Goal: Transaction & Acquisition: Subscribe to service/newsletter

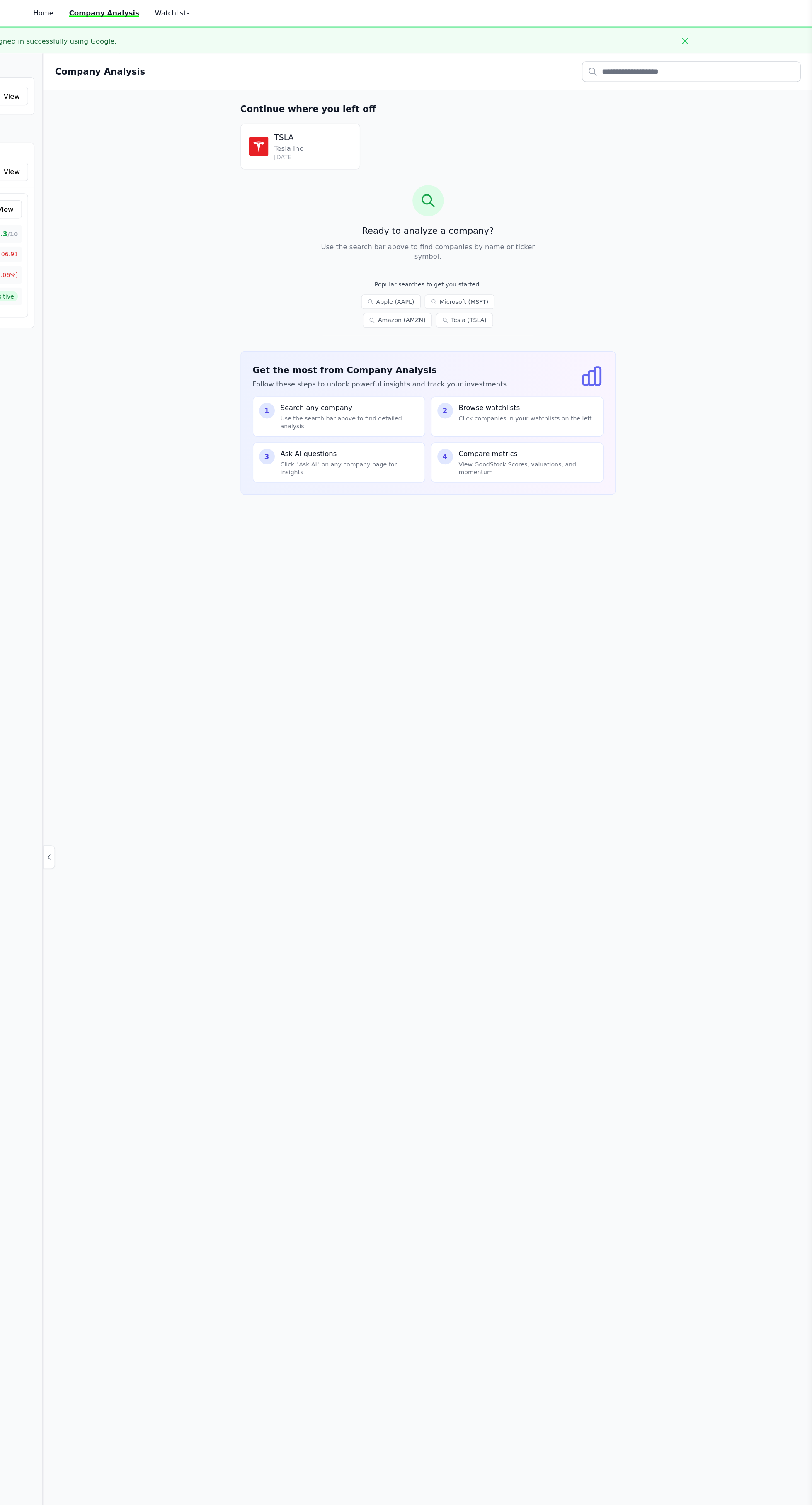
click at [269, 77] on div "Company Analysis" at bounding box center [486, 86] width 633 height 18
click at [221, 88] on h2 "Company Analysis" at bounding box center [207, 86] width 77 height 12
click at [311, 95] on div "Company Analysis" at bounding box center [486, 86] width 653 height 31
click at [261, 82] on div "Company Analysis" at bounding box center [486, 86] width 633 height 18
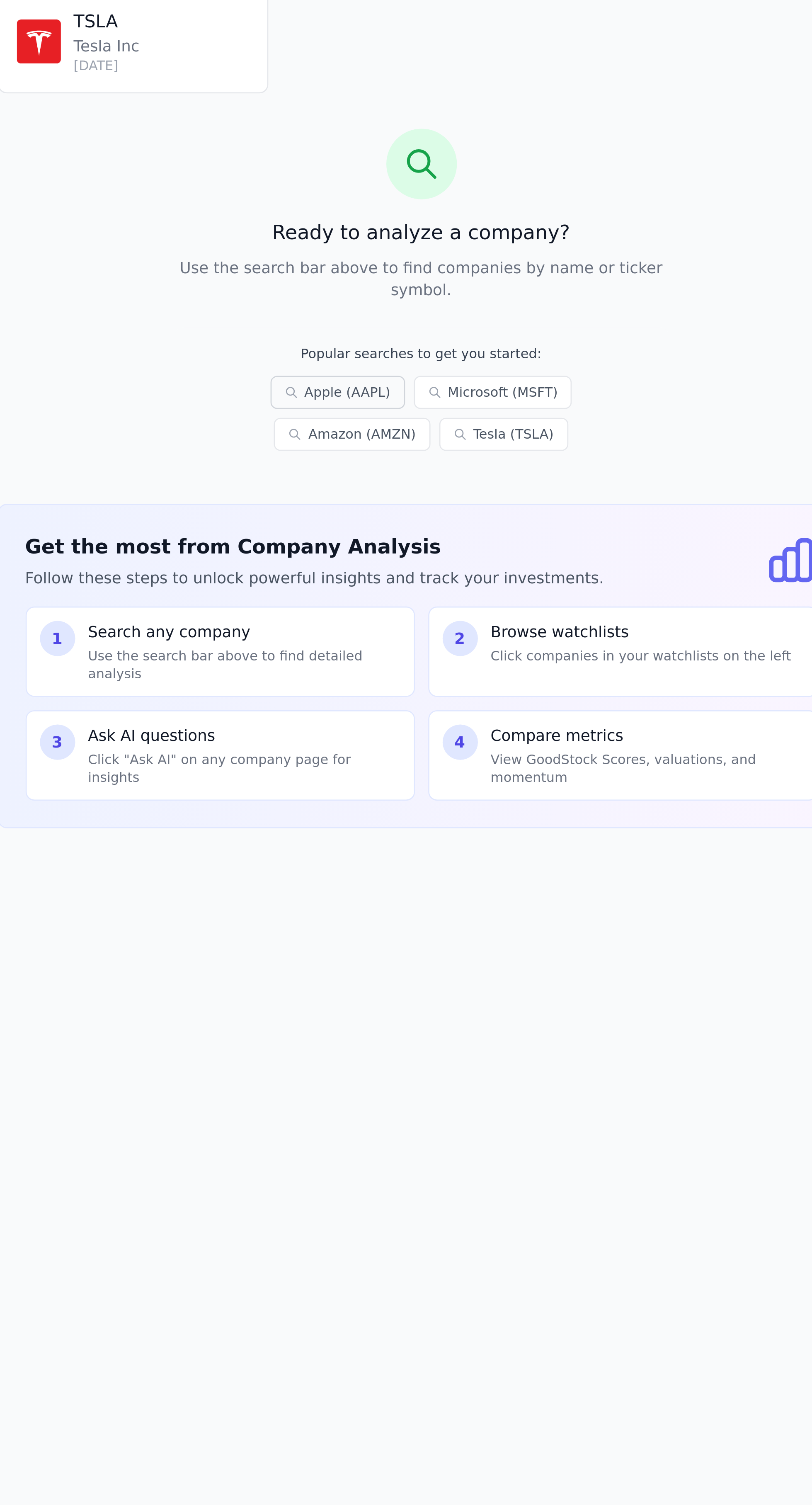
click at [432, 275] on link "Apple (AAPL)" at bounding box center [454, 280] width 51 height 12
click at [429, 275] on link "Apple (AAPL)" at bounding box center [454, 280] width 51 height 12
click at [433, 275] on link "Apple (AAPL)" at bounding box center [454, 280] width 51 height 12
click at [433, 276] on link "Apple (AAPL)" at bounding box center [454, 280] width 51 height 12
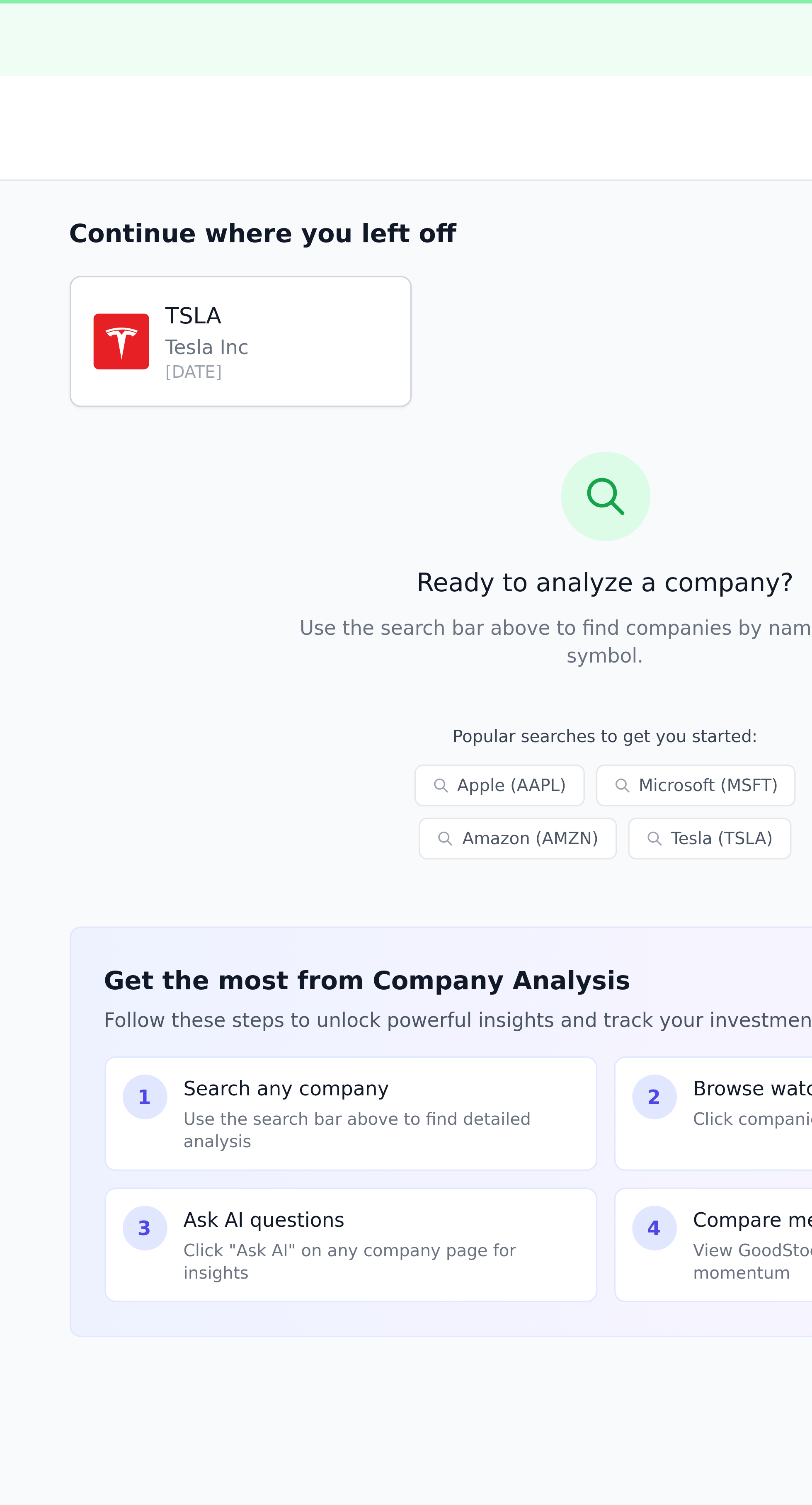
click at [386, 164] on link "TSLA Tesla Inc [DATE]" at bounding box center [377, 149] width 102 height 39
click at [429, 275] on link "Apple (AAPL)" at bounding box center [454, 280] width 51 height 12
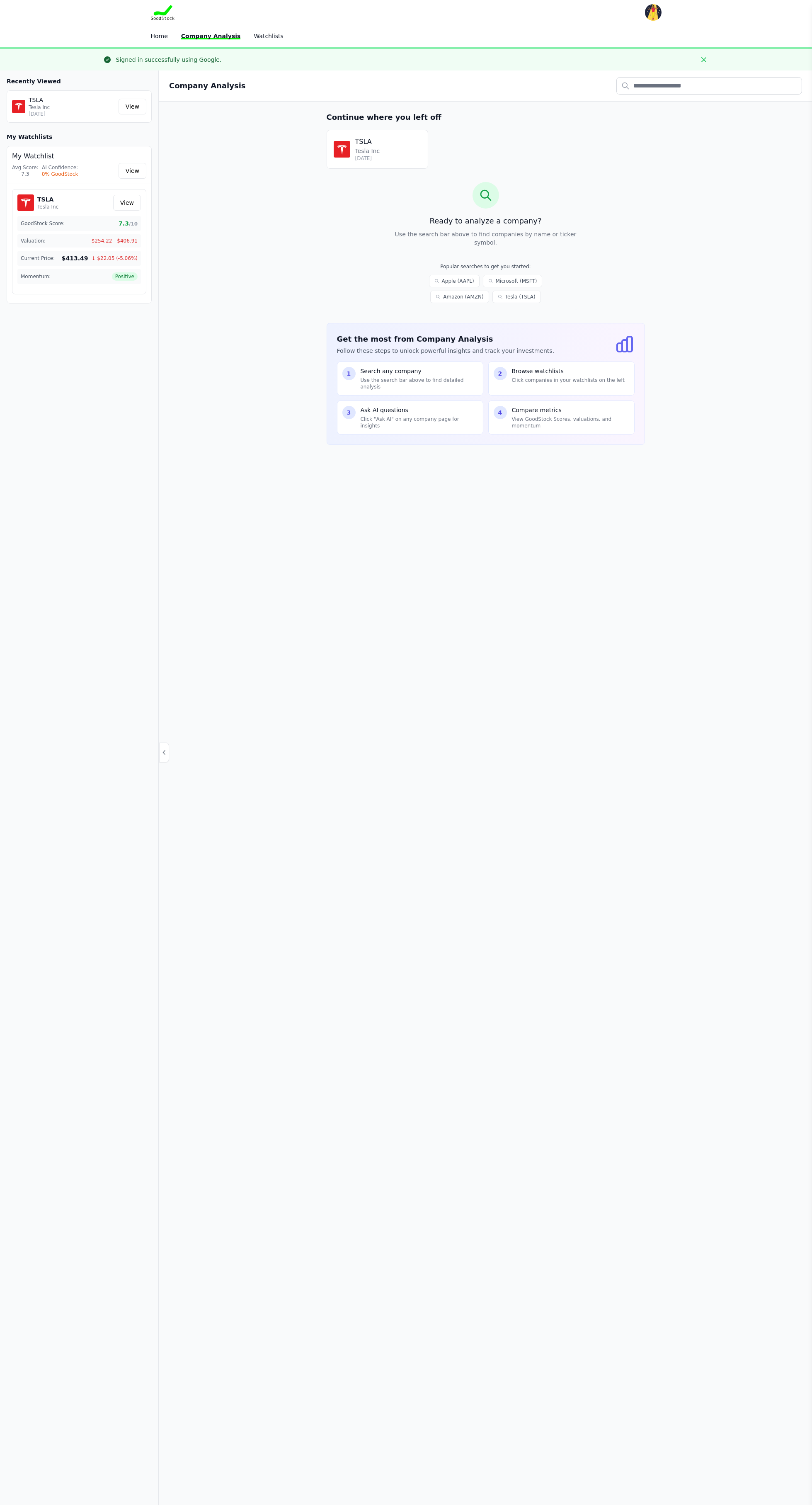
click at [411, 763] on main "My Watchlists Recently Viewed TSLA Tesla Inc [DATE] View My Watchlists My Watch…" at bounding box center [486, 823] width 653 height 1505
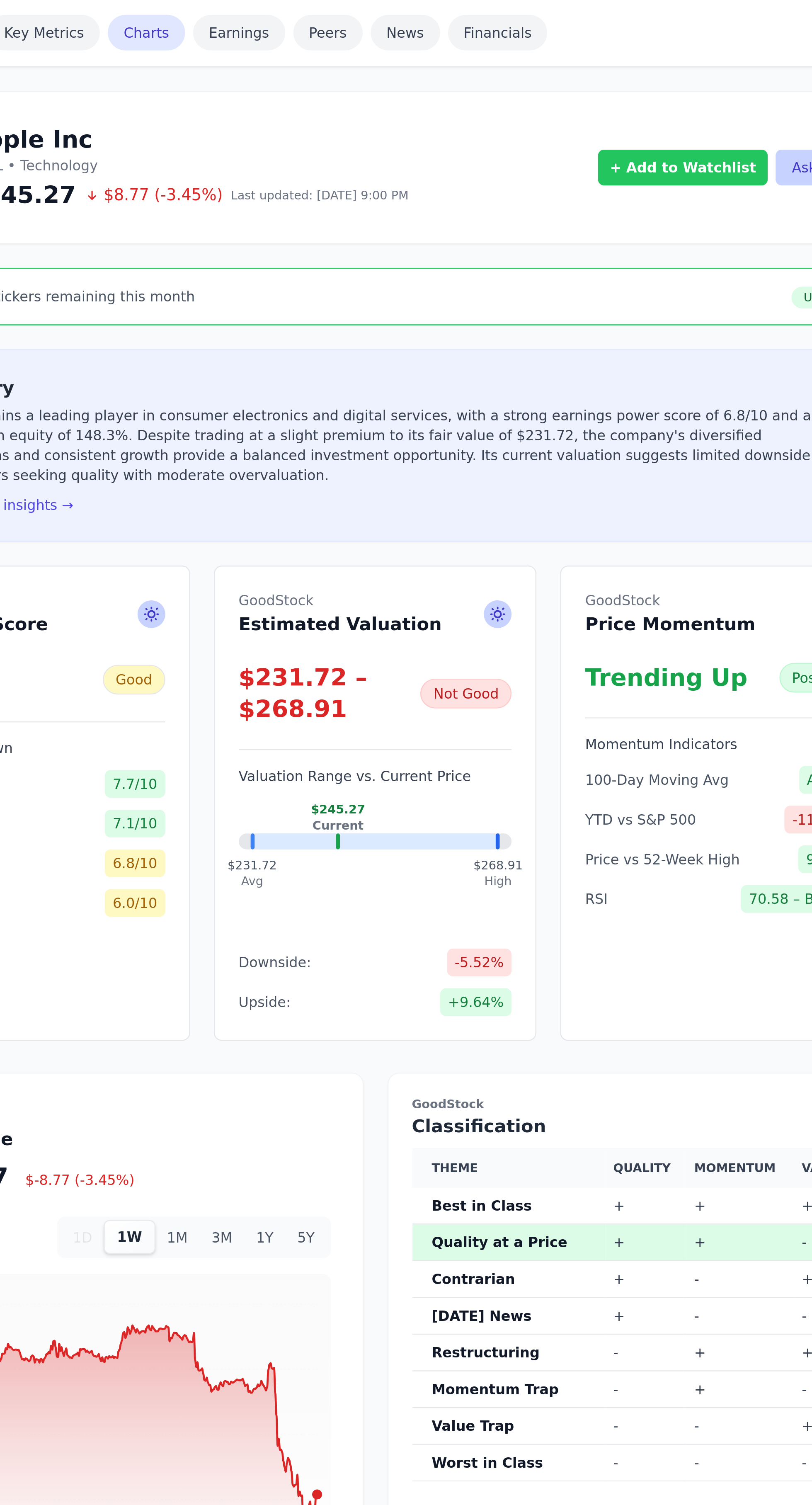
click at [604, 141] on button "+ Add to Watchlist" at bounding box center [615, 149] width 71 height 15
click at [636, 193] on div "1 stock" at bounding box center [629, 192] width 85 height 6
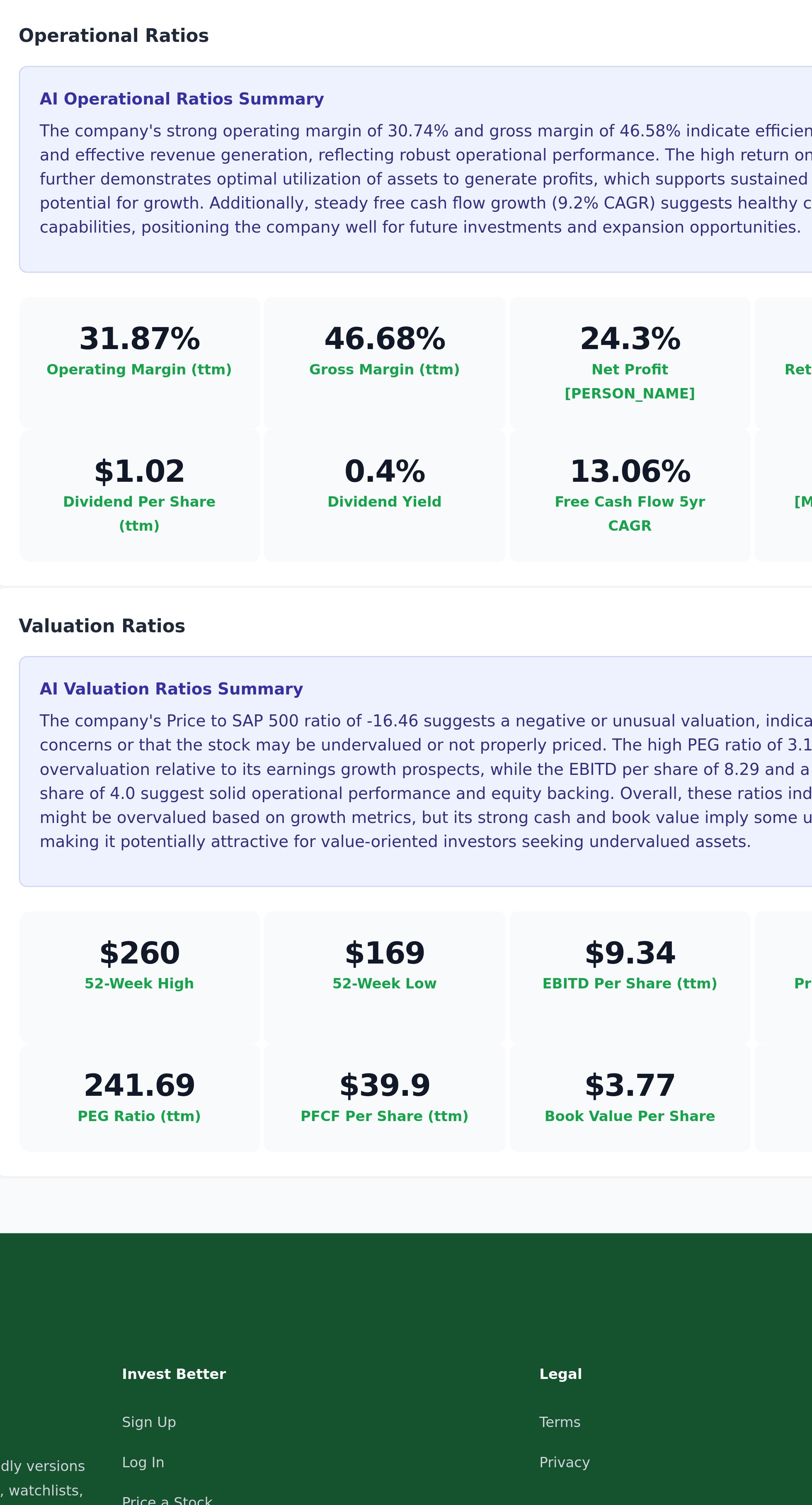
scroll to position [1343, 0]
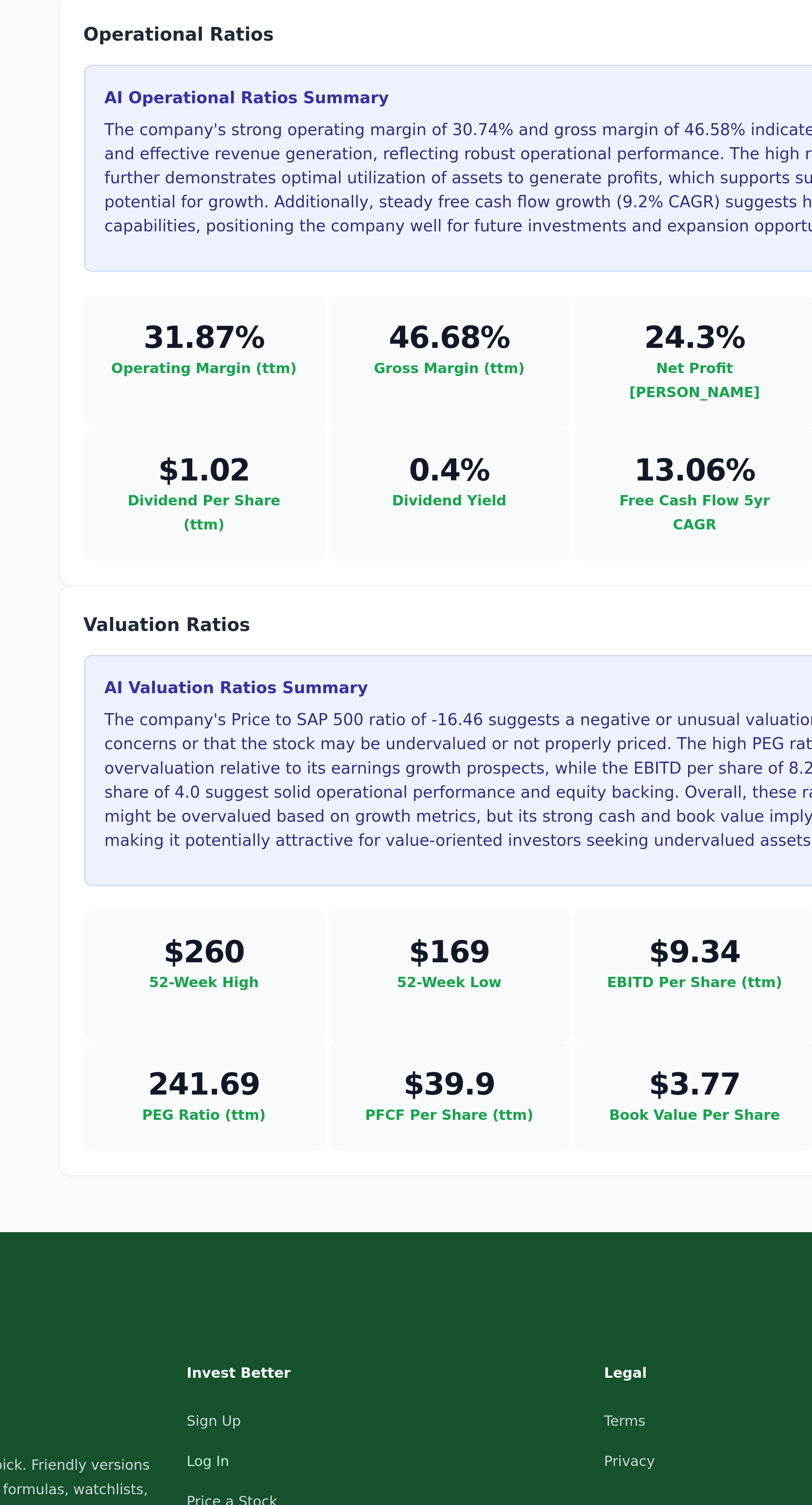
click at [339, 1483] on link "Log In" at bounding box center [335, 1486] width 18 height 6
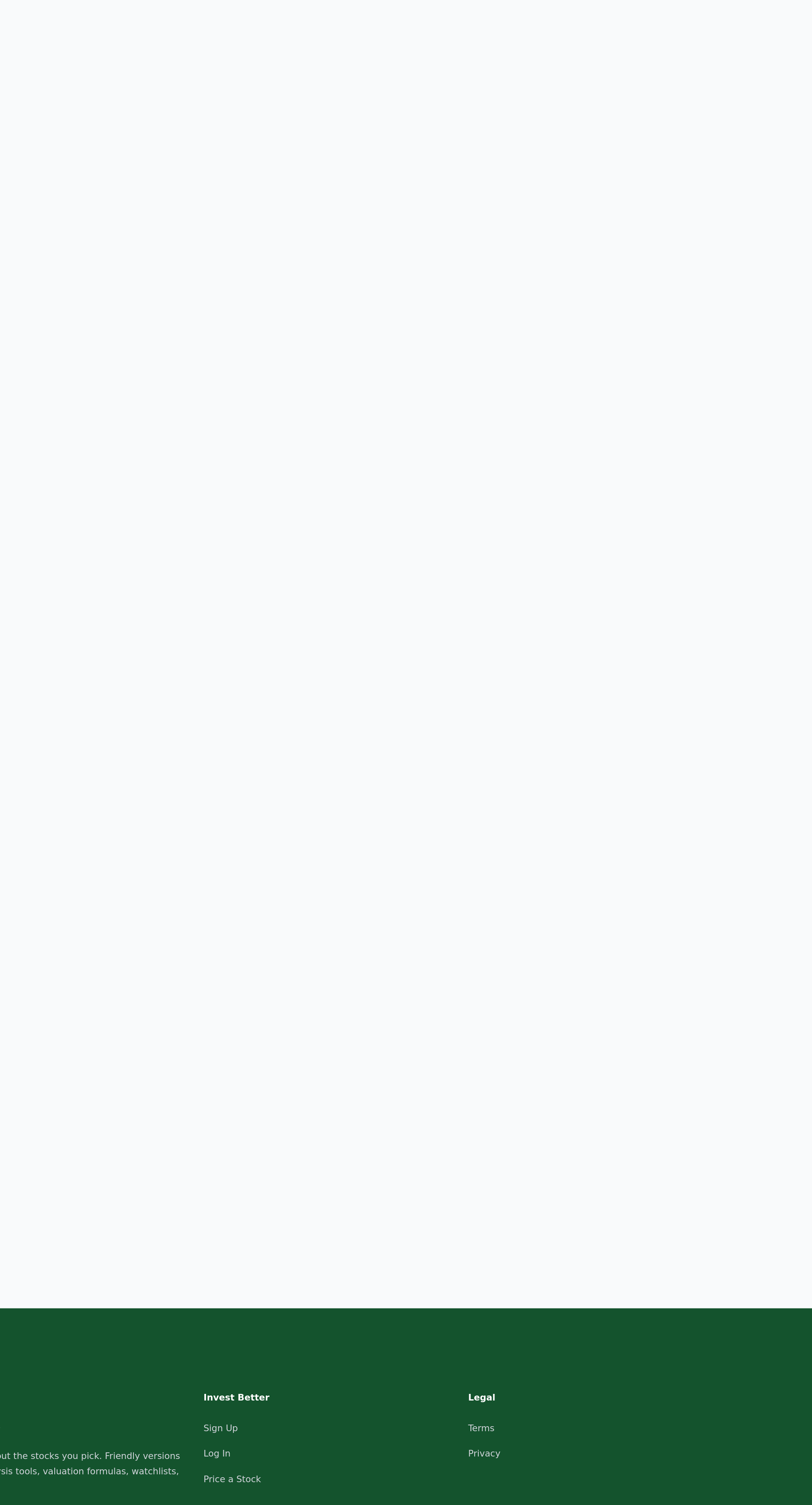
click at [544, 1139] on main "My Watchlists Recently Viewed AAPL Apple Inc less than a minute ago View TSLA T…" at bounding box center [486, 625] width 653 height 1505
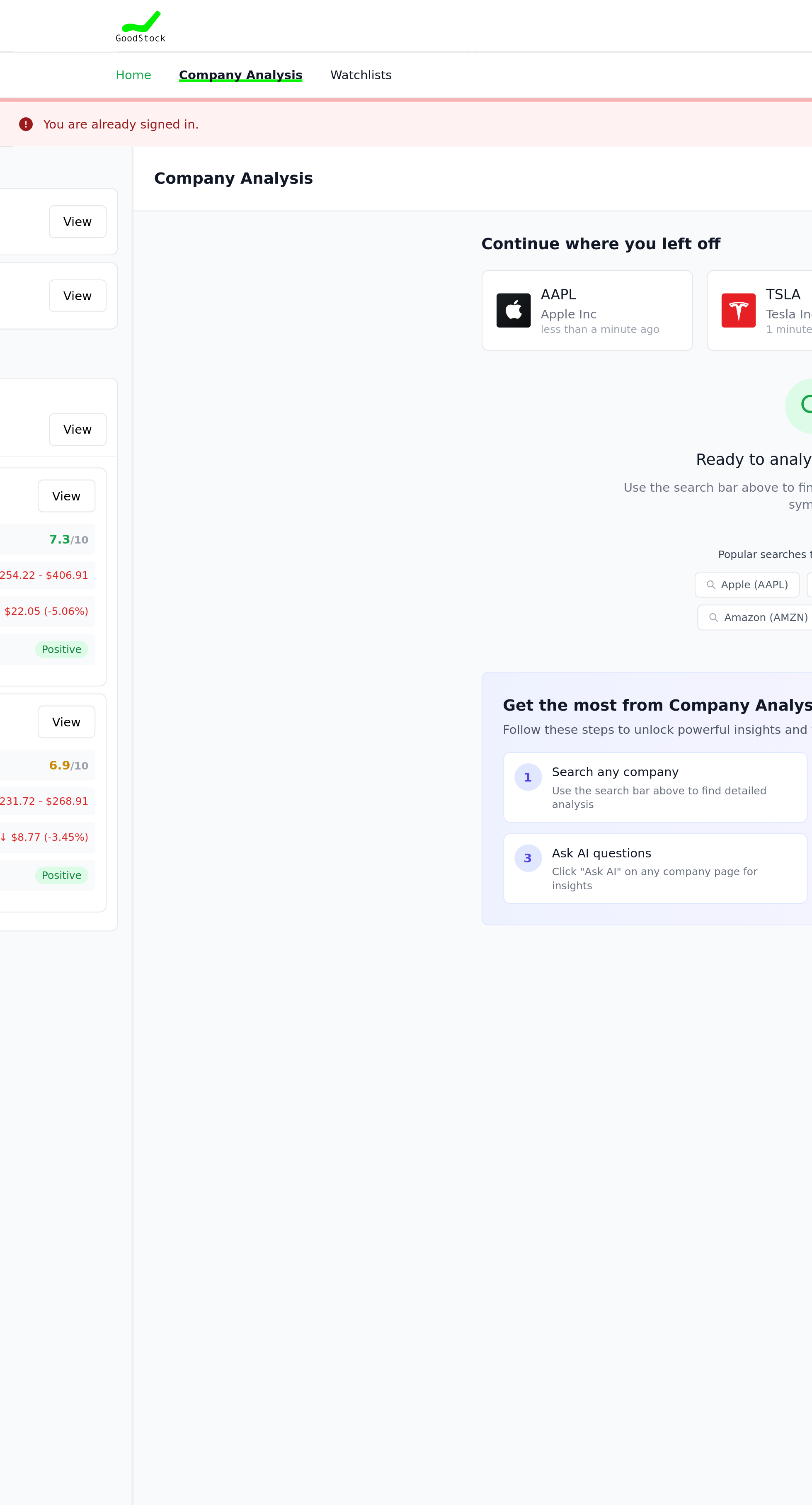
click at [158, 33] on link "Home" at bounding box center [159, 36] width 17 height 6
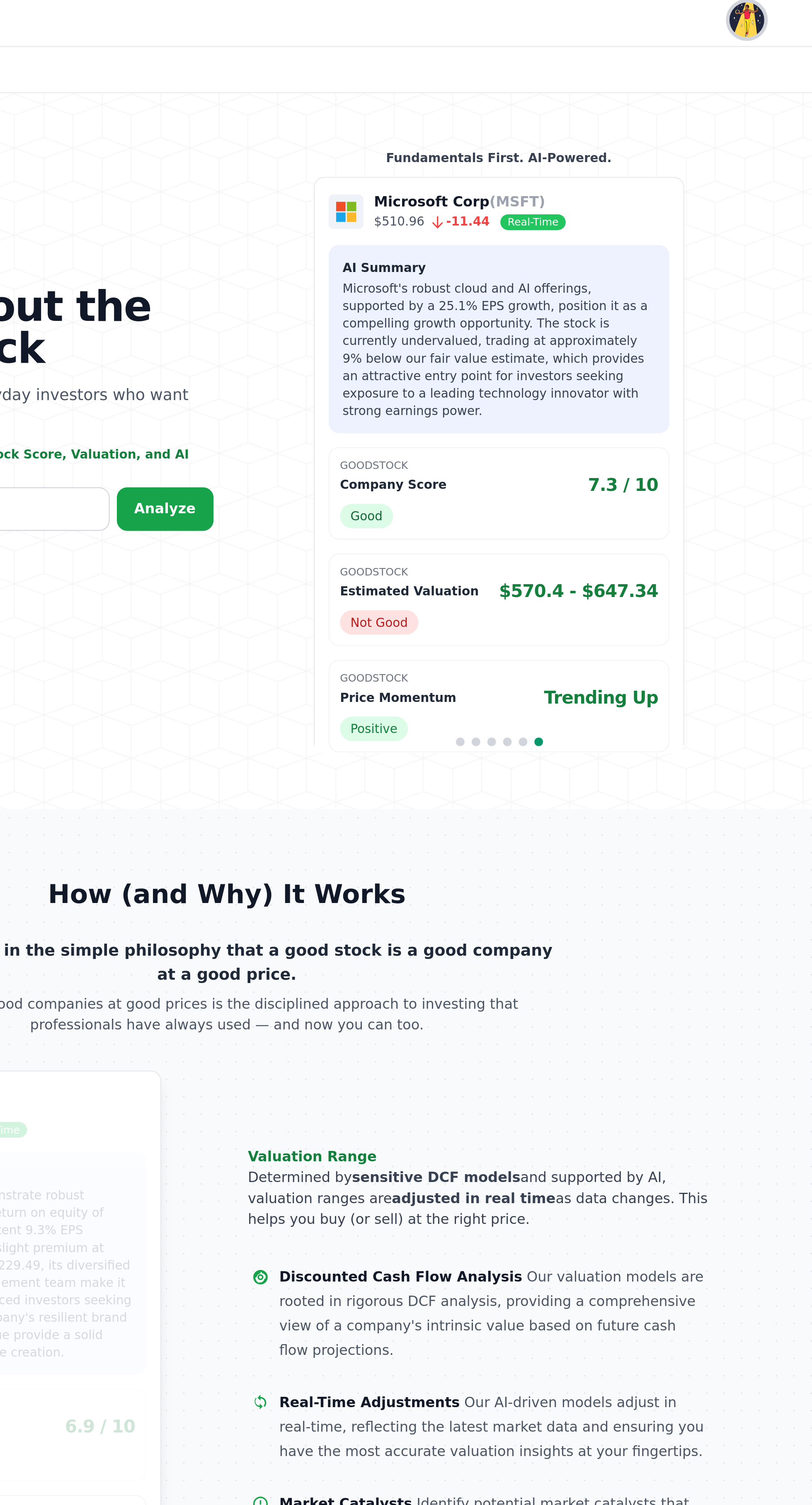
click at [649, 15] on img "button" at bounding box center [653, 12] width 16 height 16
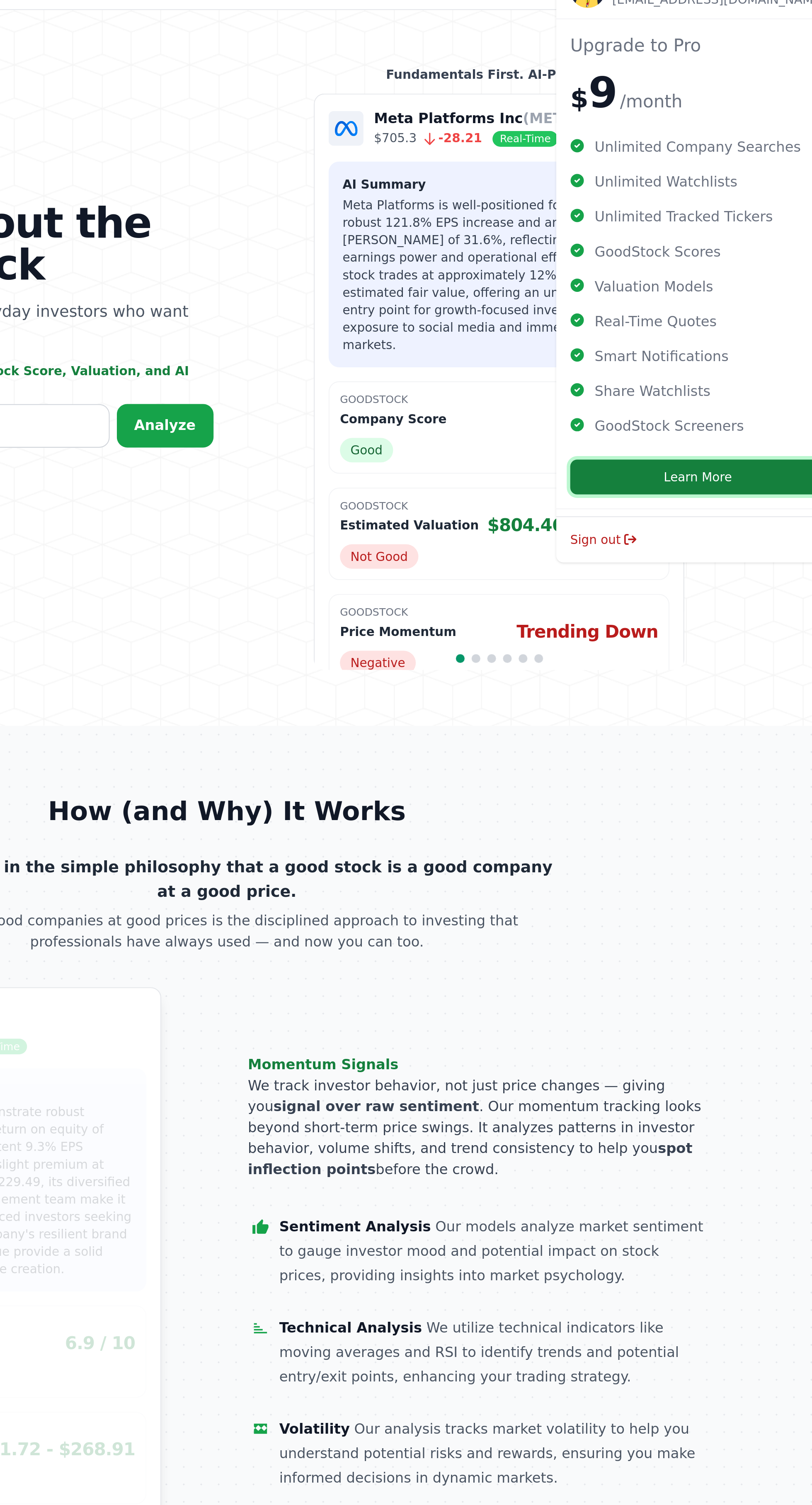
click at [626, 266] on button "Learn More" at bounding box center [630, 269] width 122 height 16
